Goal: Check status: Check status

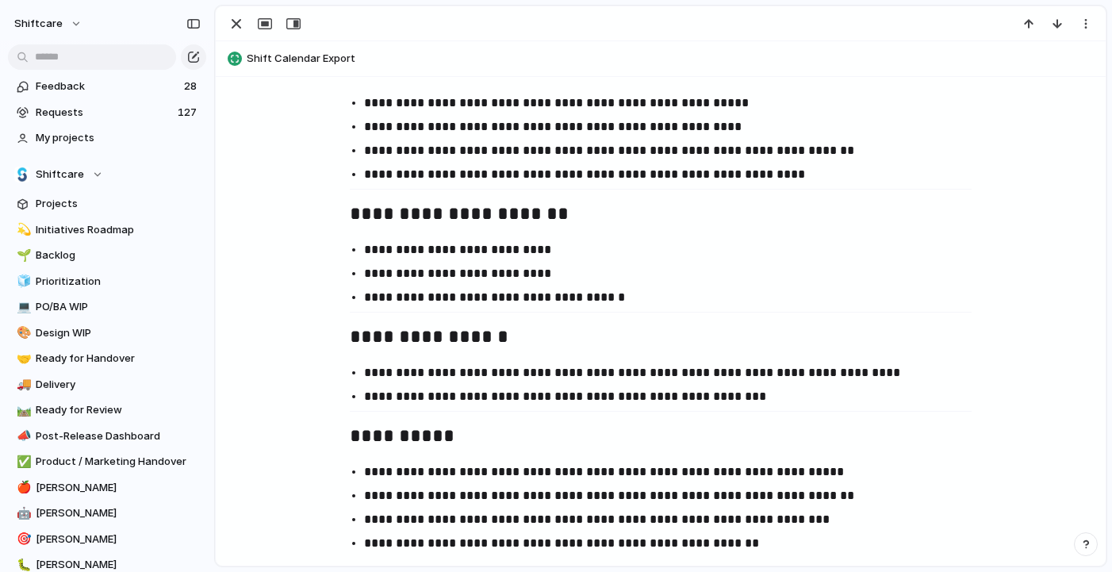
scroll to position [2531, 0]
